Goal: Check status

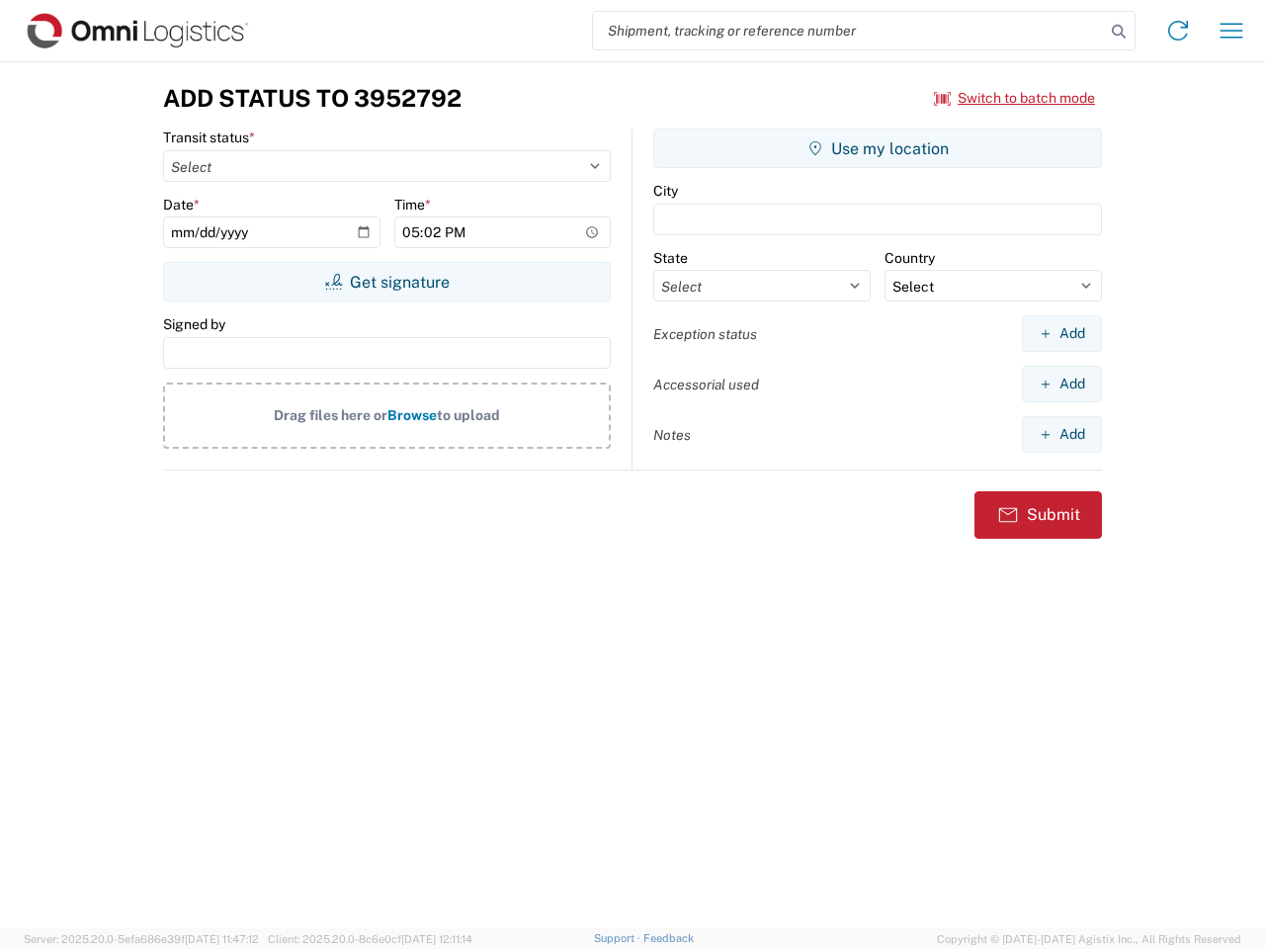
click at [849, 31] on input "search" at bounding box center [849, 31] width 512 height 38
click at [1119, 32] on icon at bounding box center [1119, 32] width 28 height 28
click at [1178, 31] on icon at bounding box center [1178, 31] width 32 height 32
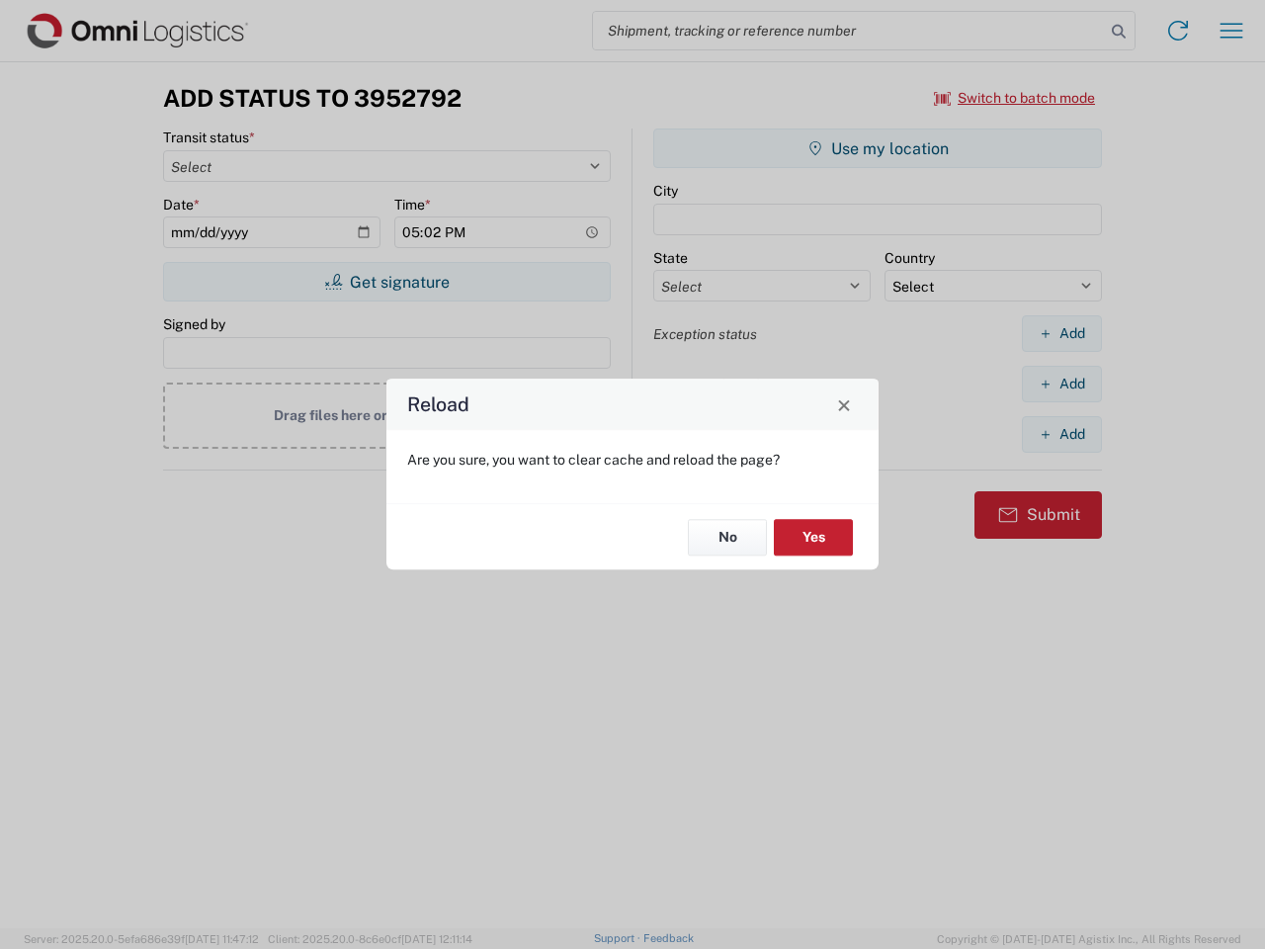
click at [1231, 31] on div "Reload Are you sure, you want to clear cache and reload the page? No Yes" at bounding box center [632, 474] width 1265 height 949
click at [1015, 98] on div "Reload Are you sure, you want to clear cache and reload the page? No Yes" at bounding box center [632, 474] width 1265 height 949
click at [386, 282] on div "Reload Are you sure, you want to clear cache and reload the page? No Yes" at bounding box center [632, 474] width 1265 height 949
click at [877, 148] on div "Reload Are you sure, you want to clear cache and reload the page? No Yes" at bounding box center [632, 474] width 1265 height 949
click at [1061, 333] on div "Reload Are you sure, you want to clear cache and reload the page? No Yes" at bounding box center [632, 474] width 1265 height 949
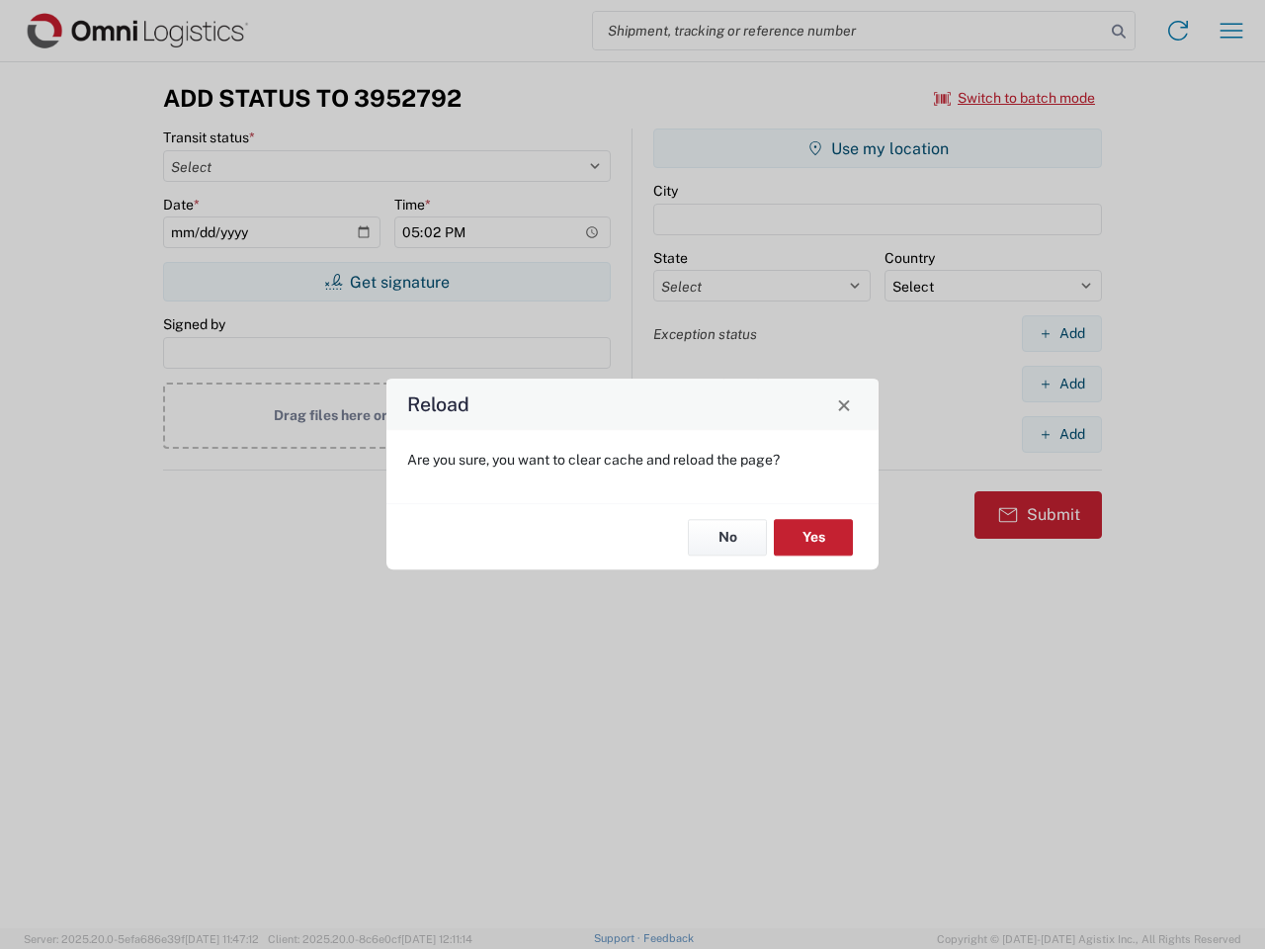
click at [1061, 383] on div "Reload Are you sure, you want to clear cache and reload the page? No Yes" at bounding box center [632, 474] width 1265 height 949
click at [1061, 434] on div "Reload Are you sure, you want to clear cache and reload the page? No Yes" at bounding box center [632, 474] width 1265 height 949
